Goal: Transaction & Acquisition: Subscribe to service/newsletter

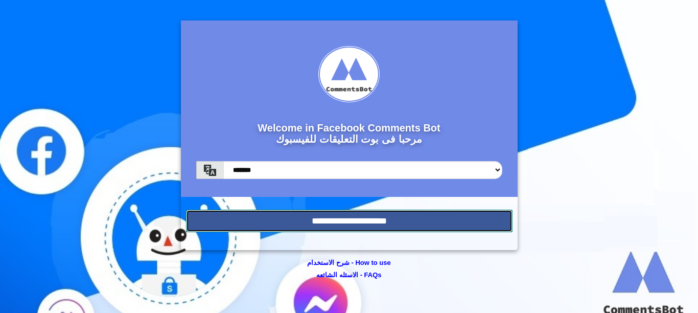
click at [362, 222] on input "**********" at bounding box center [349, 220] width 326 height 22
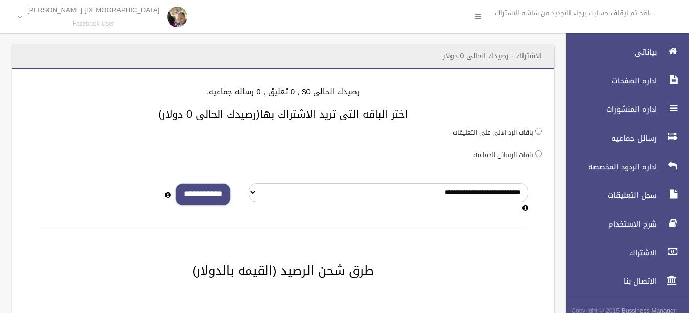
click at [217, 197] on input "**********" at bounding box center [203, 194] width 56 height 23
type input "*"
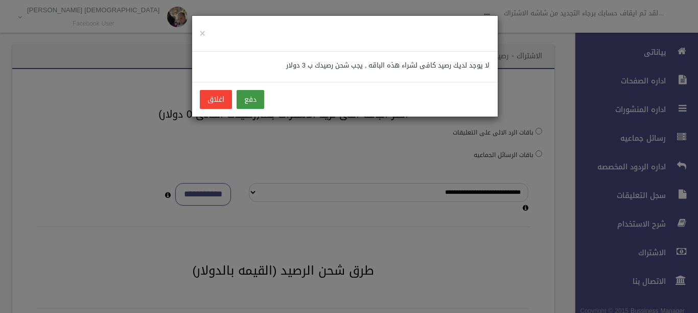
click at [255, 99] on button "دفع" at bounding box center [250, 99] width 28 height 19
